Goal: Transaction & Acquisition: Purchase product/service

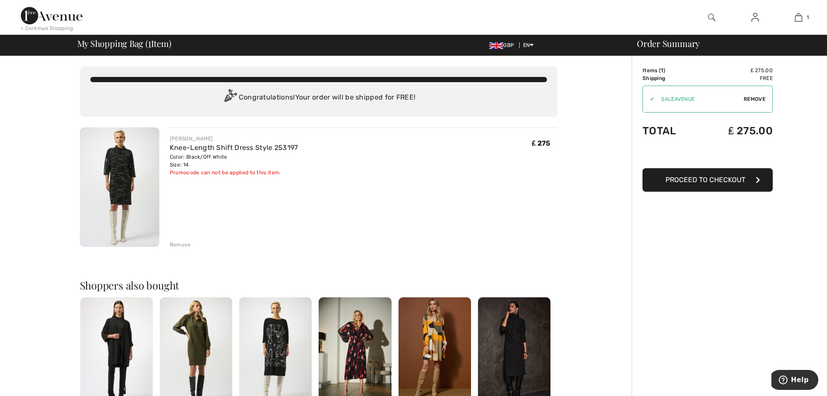
click at [691, 178] on span "Proceed to Checkout" at bounding box center [706, 179] width 80 height 8
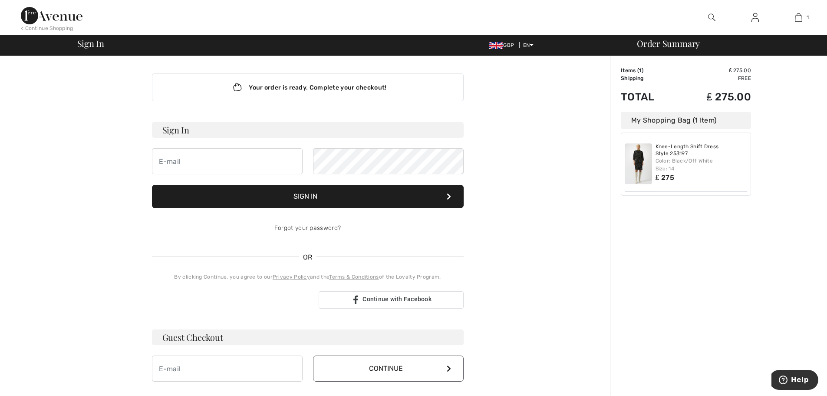
click at [383, 366] on button "Continue" at bounding box center [388, 368] width 151 height 26
click at [199, 161] on input "email" at bounding box center [227, 161] width 151 height 26
type input "karen.gill@russellmeers.co.uk"
click at [320, 227] on link "Forgot your password?" at bounding box center [307, 227] width 66 height 7
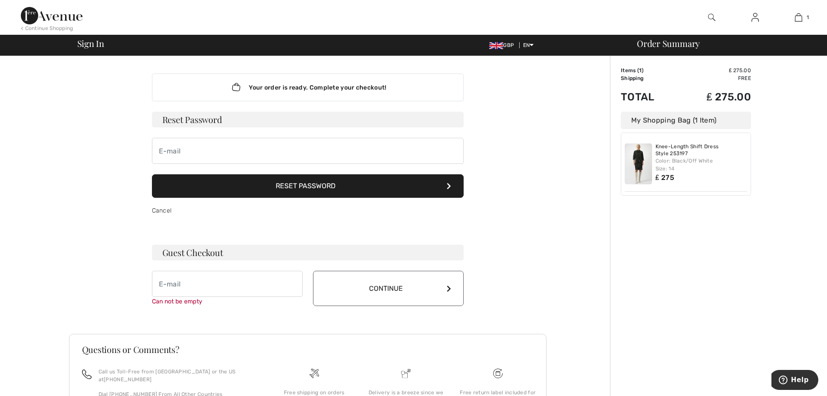
click at [302, 183] on button "Reset Password" at bounding box center [308, 185] width 312 height 23
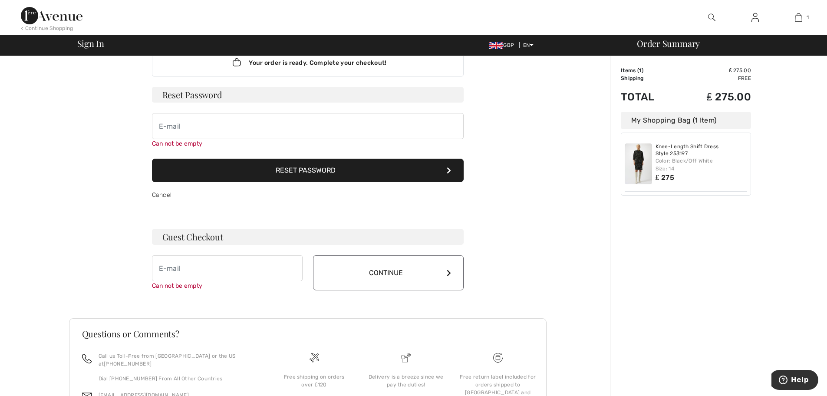
scroll to position [68, 0]
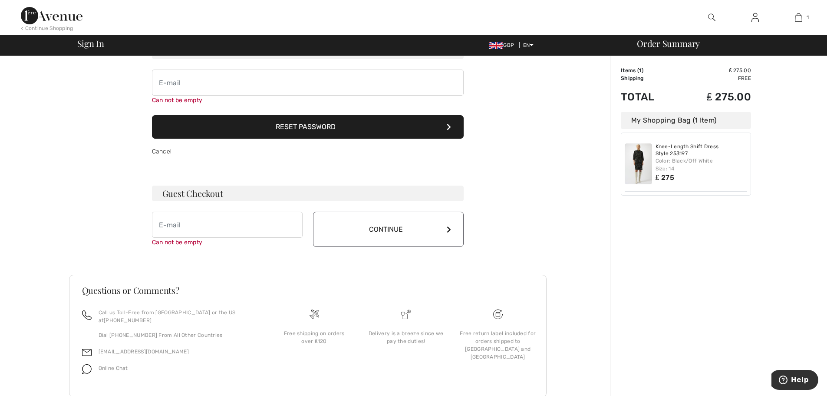
click at [316, 123] on button "Reset Password" at bounding box center [308, 126] width 312 height 23
click at [163, 82] on input "email" at bounding box center [308, 82] width 312 height 26
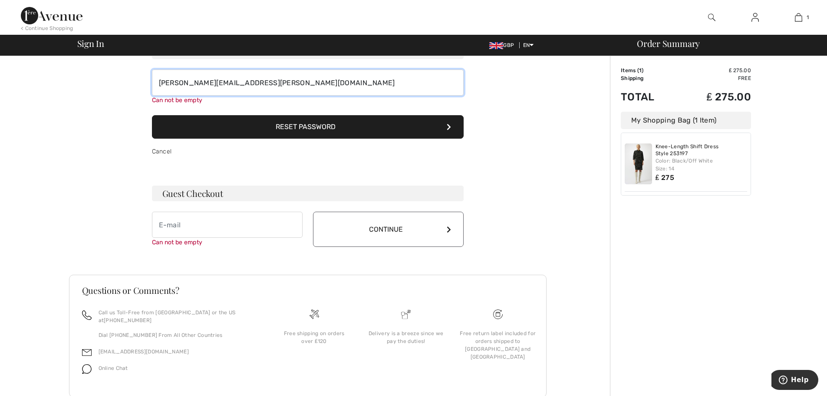
type input "karen.gill@russellmeers.co.uk"
click at [293, 125] on button "Reset Password" at bounding box center [308, 126] width 312 height 23
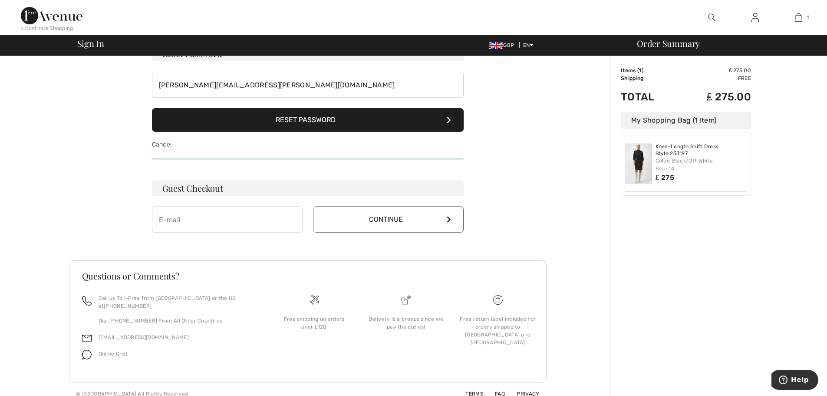
scroll to position [65, 0]
